Goal: Find specific page/section: Find specific page/section

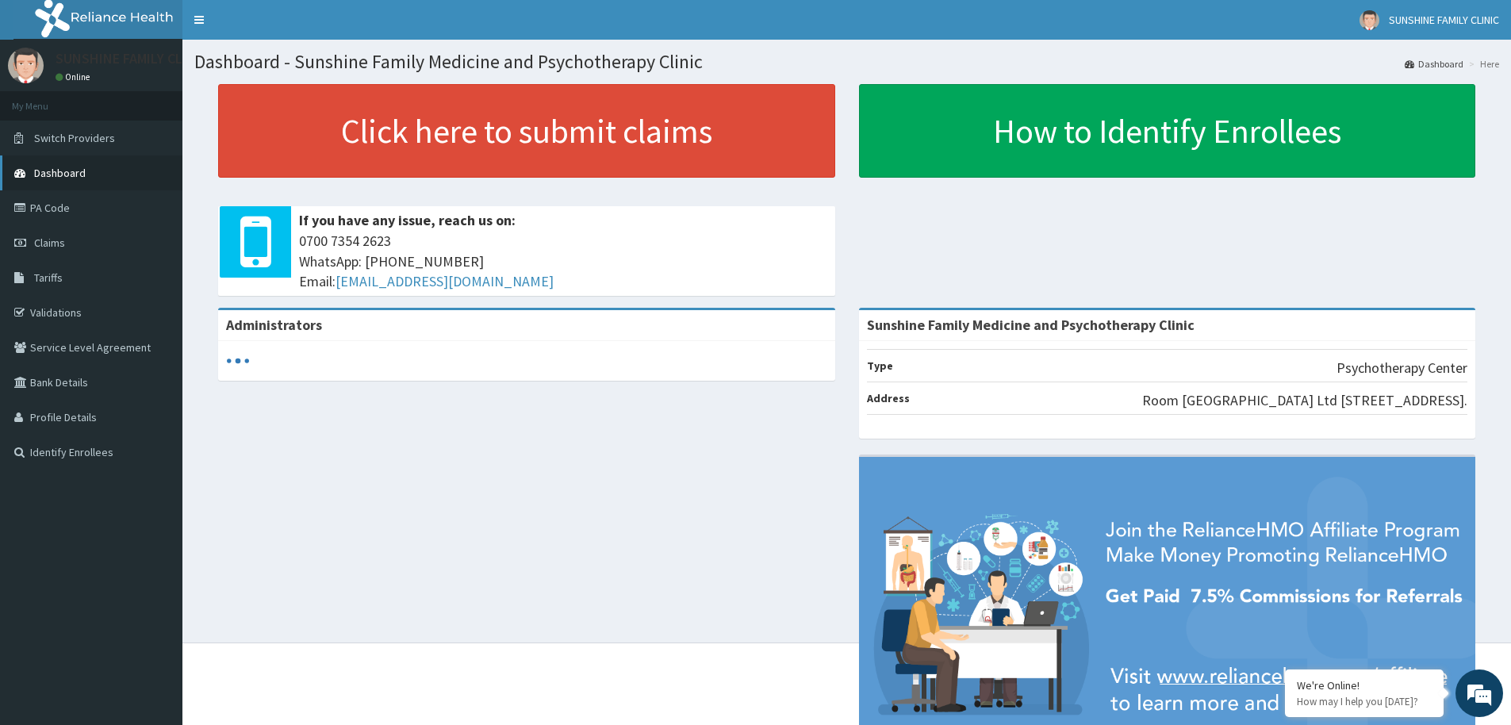
click at [52, 188] on link "Dashboard" at bounding box center [91, 172] width 182 height 35
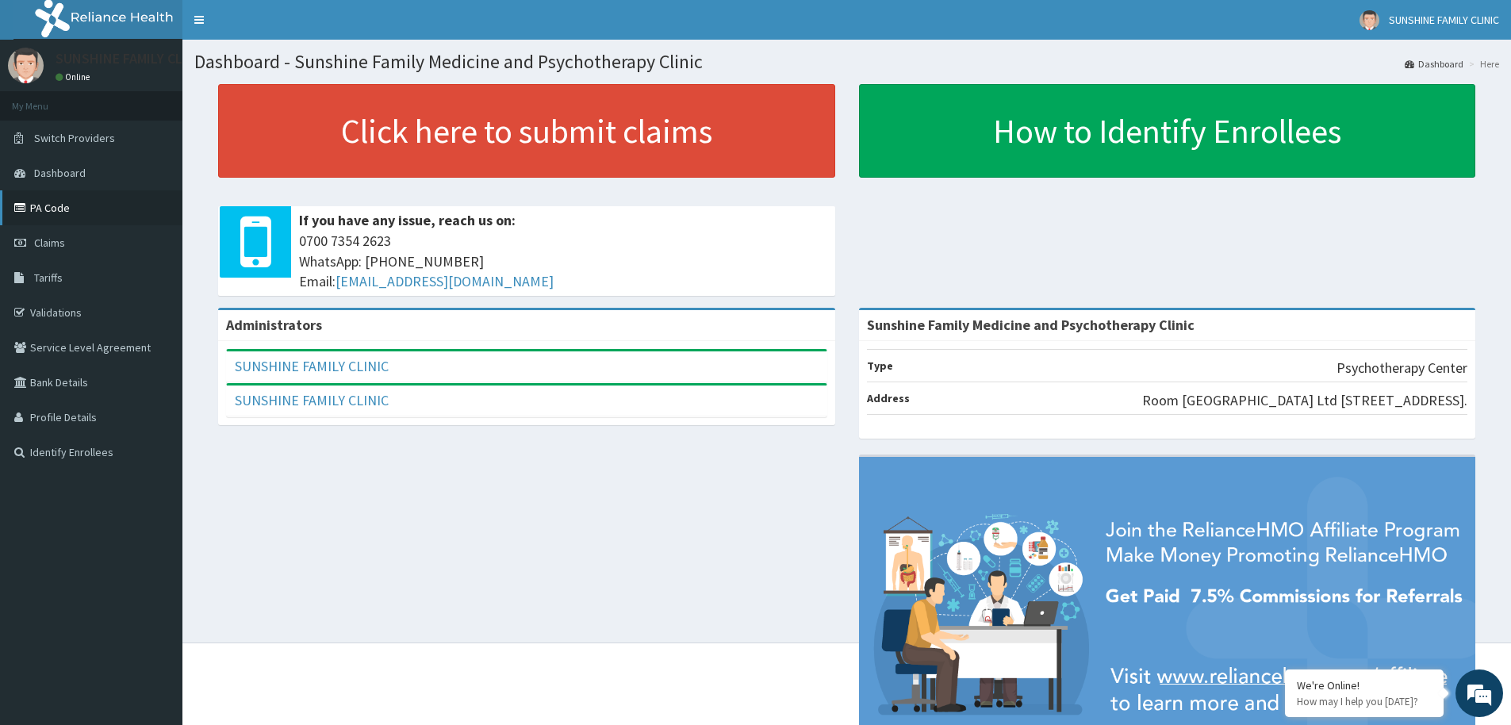
click at [86, 213] on link "PA Code" at bounding box center [91, 207] width 182 height 35
